Goal: Task Accomplishment & Management: Use online tool/utility

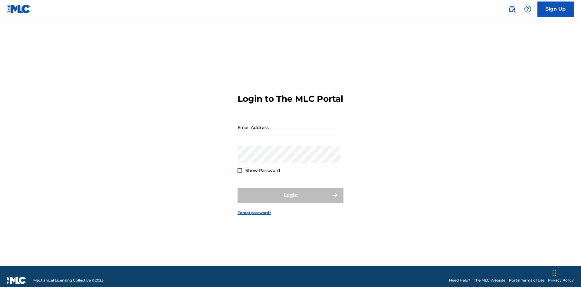
scroll to position [8, 0]
click at [289, 124] on input "Email Address" at bounding box center [289, 127] width 102 height 17
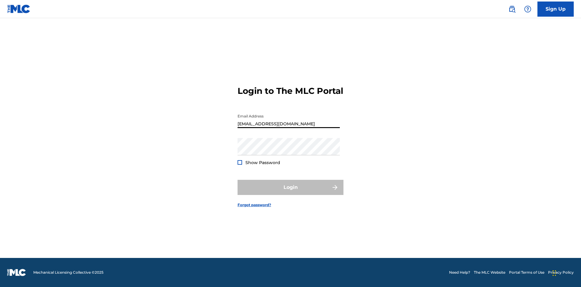
scroll to position [0, 17]
type input "d042f0f1-cab8-491d-ac02-c0b4ea006219@mailslurp.net"
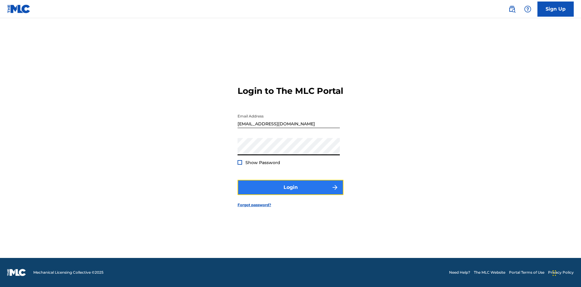
click at [291, 193] on button "Login" at bounding box center [291, 187] width 106 height 15
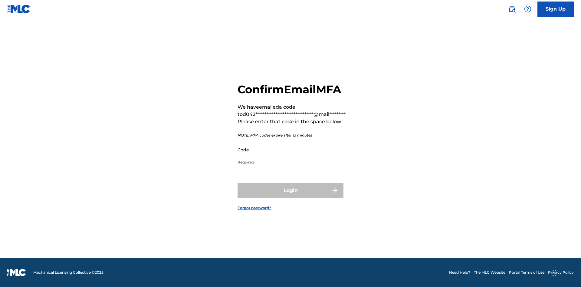
click at [289, 150] on input "Code" at bounding box center [289, 149] width 102 height 17
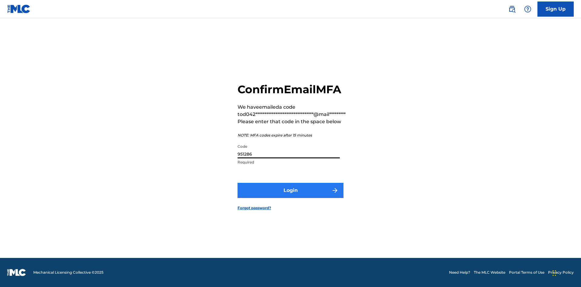
type input "951286"
click at [291, 190] on button "Login" at bounding box center [291, 190] width 106 height 15
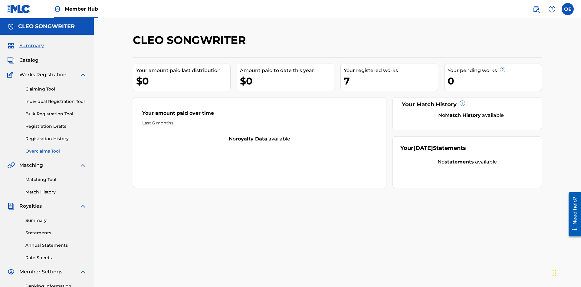
click at [56, 148] on link "Overclaims Tool" at bounding box center [55, 151] width 61 height 6
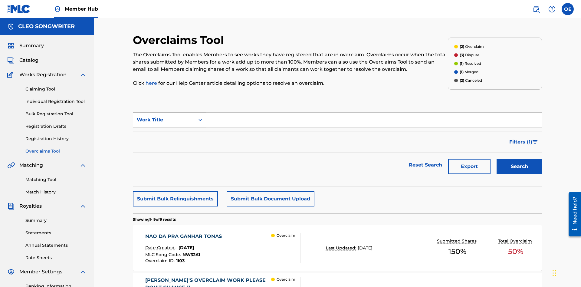
click at [164, 116] on div "Work Title" at bounding box center [164, 119] width 55 height 7
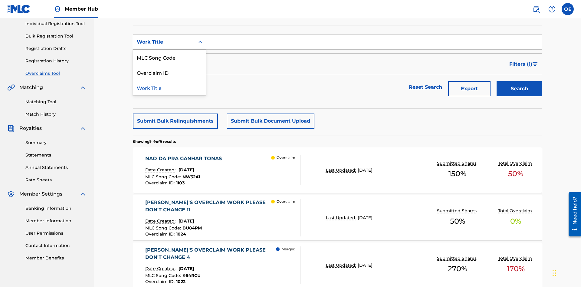
click at [170, 57] on div "MLC Song Code" at bounding box center [169, 57] width 73 height 15
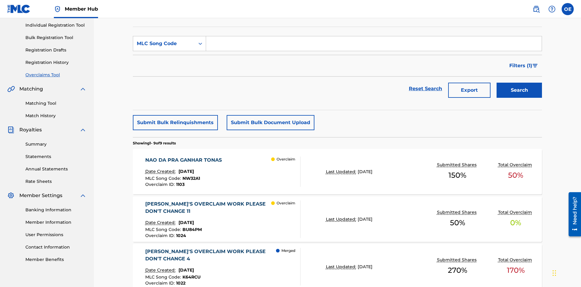
click at [374, 44] on input "Search Form" at bounding box center [374, 43] width 336 height 15
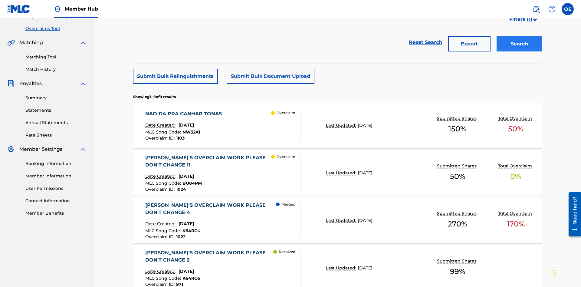
type input "NW32A1"
click at [520, 44] on button "Search" at bounding box center [519, 43] width 45 height 15
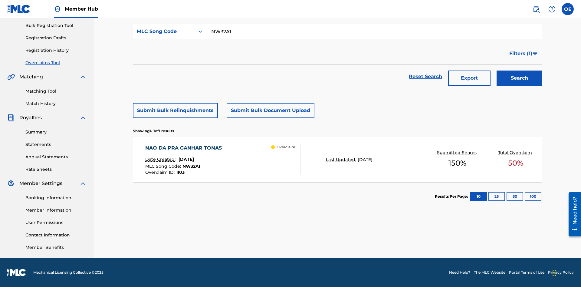
click at [194, 159] on span "October 21, 2024" at bounding box center [186, 159] width 15 height 5
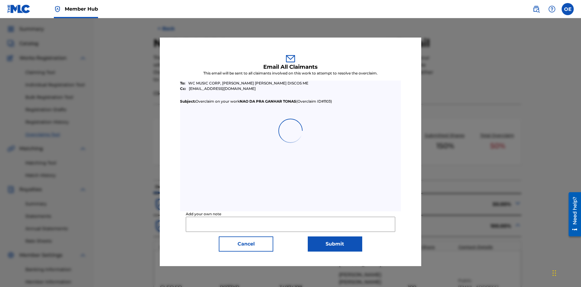
scroll to position [236, 0]
